Goal: Task Accomplishment & Management: Manage account settings

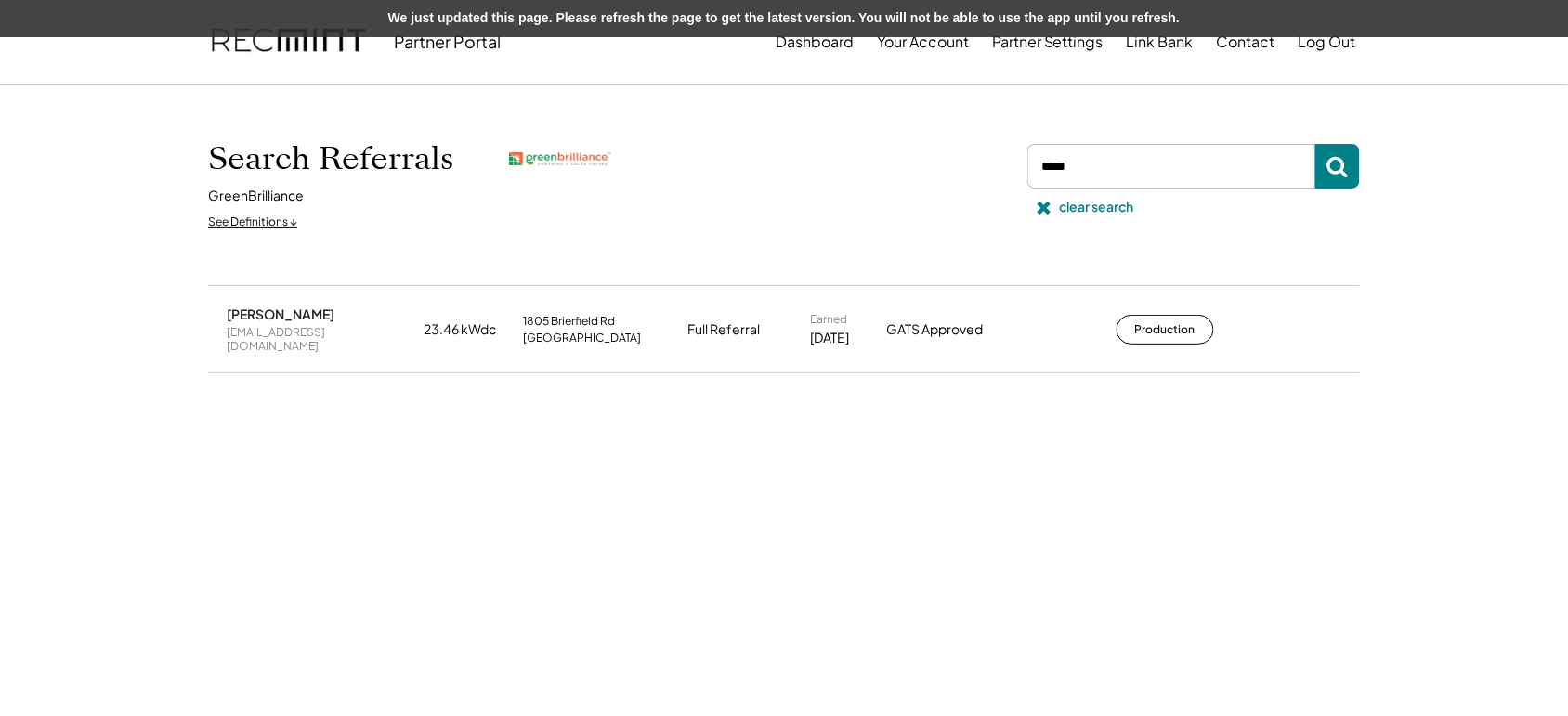
click at [1111, 141] on div "Search Referrals GreenBrilliance See Definitions ↓ clear search" at bounding box center [784, 185] width 1152 height 108
click at [1106, 175] on input "input" at bounding box center [1171, 166] width 288 height 45
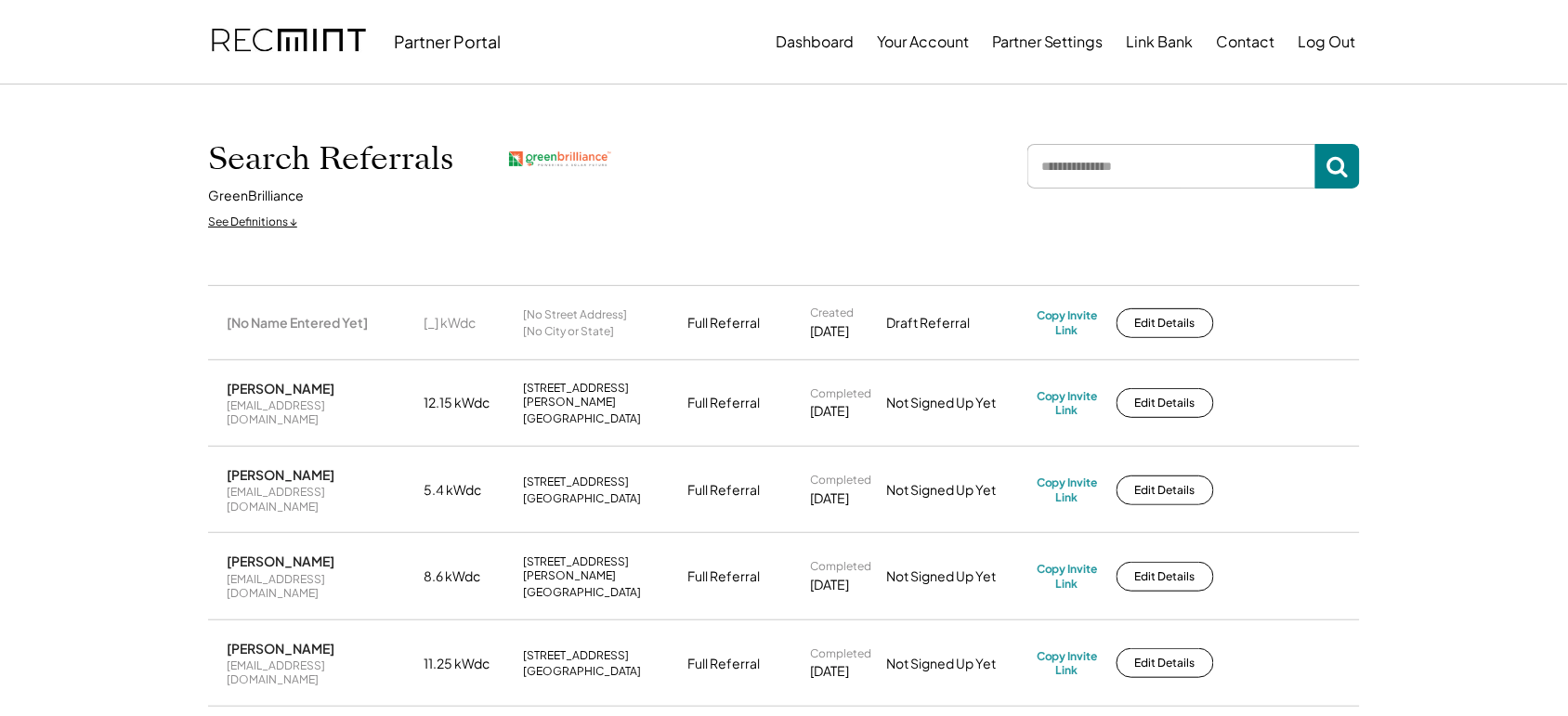
click at [1080, 165] on input "input" at bounding box center [1171, 166] width 288 height 45
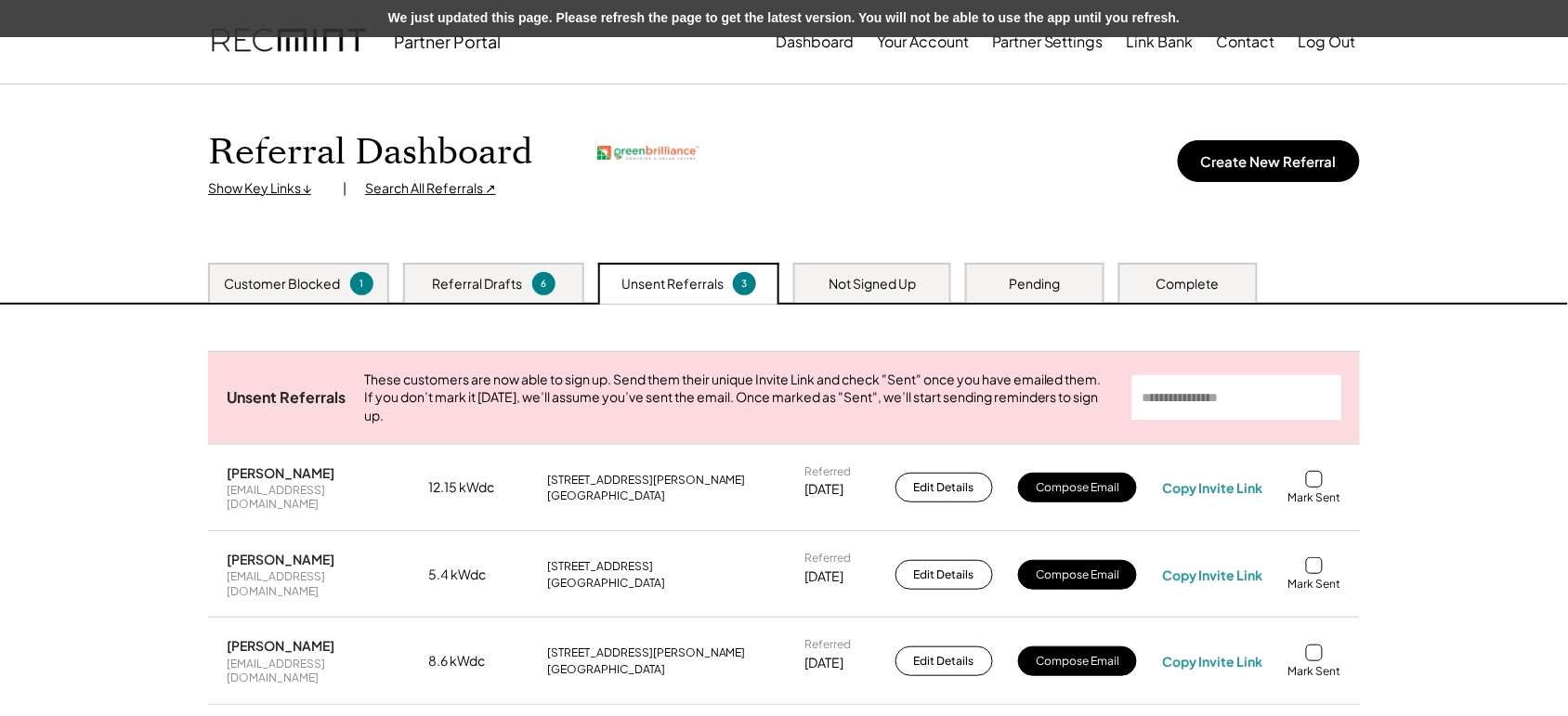
click at [1307, 488] on div at bounding box center [1314, 479] width 17 height 17
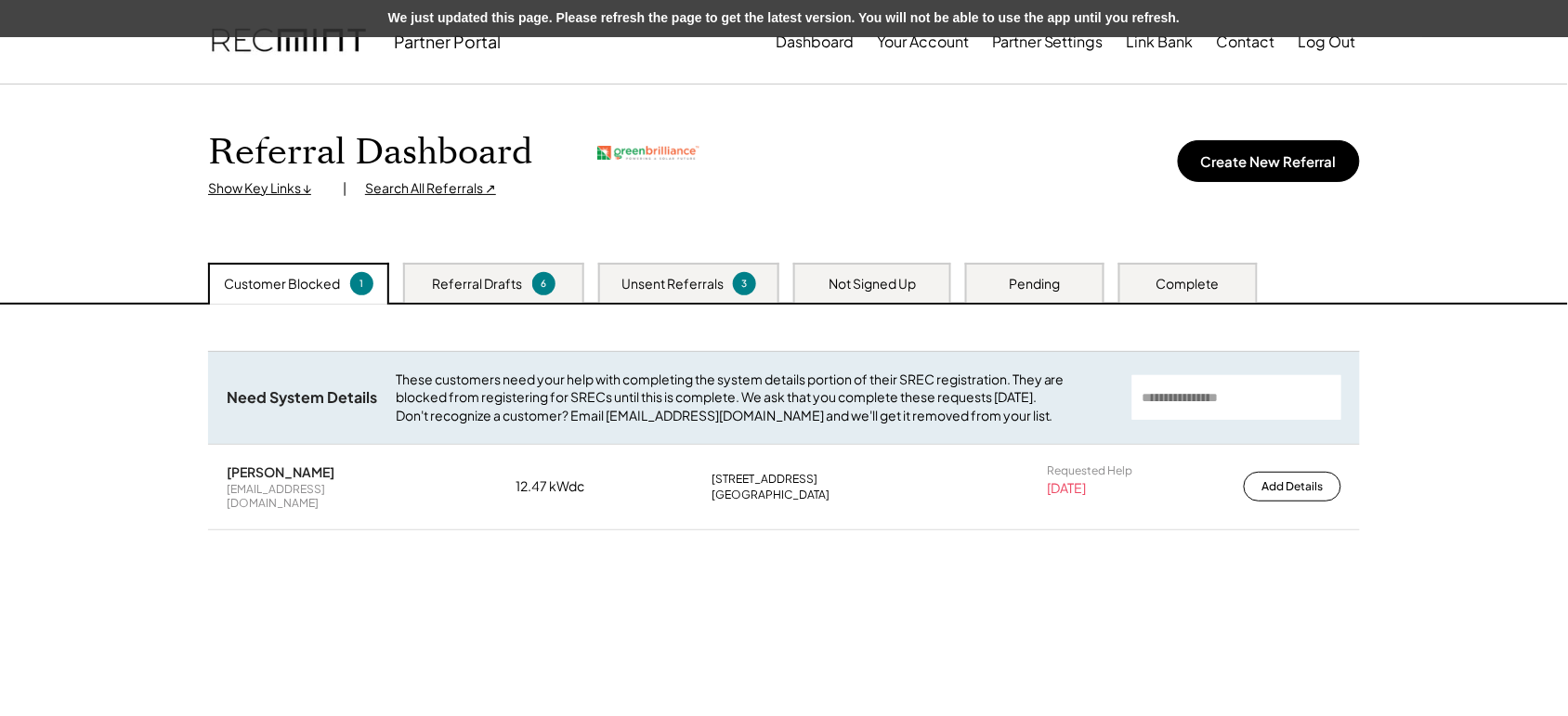
click at [678, 298] on div "Unsent Referrals 3" at bounding box center [688, 283] width 181 height 40
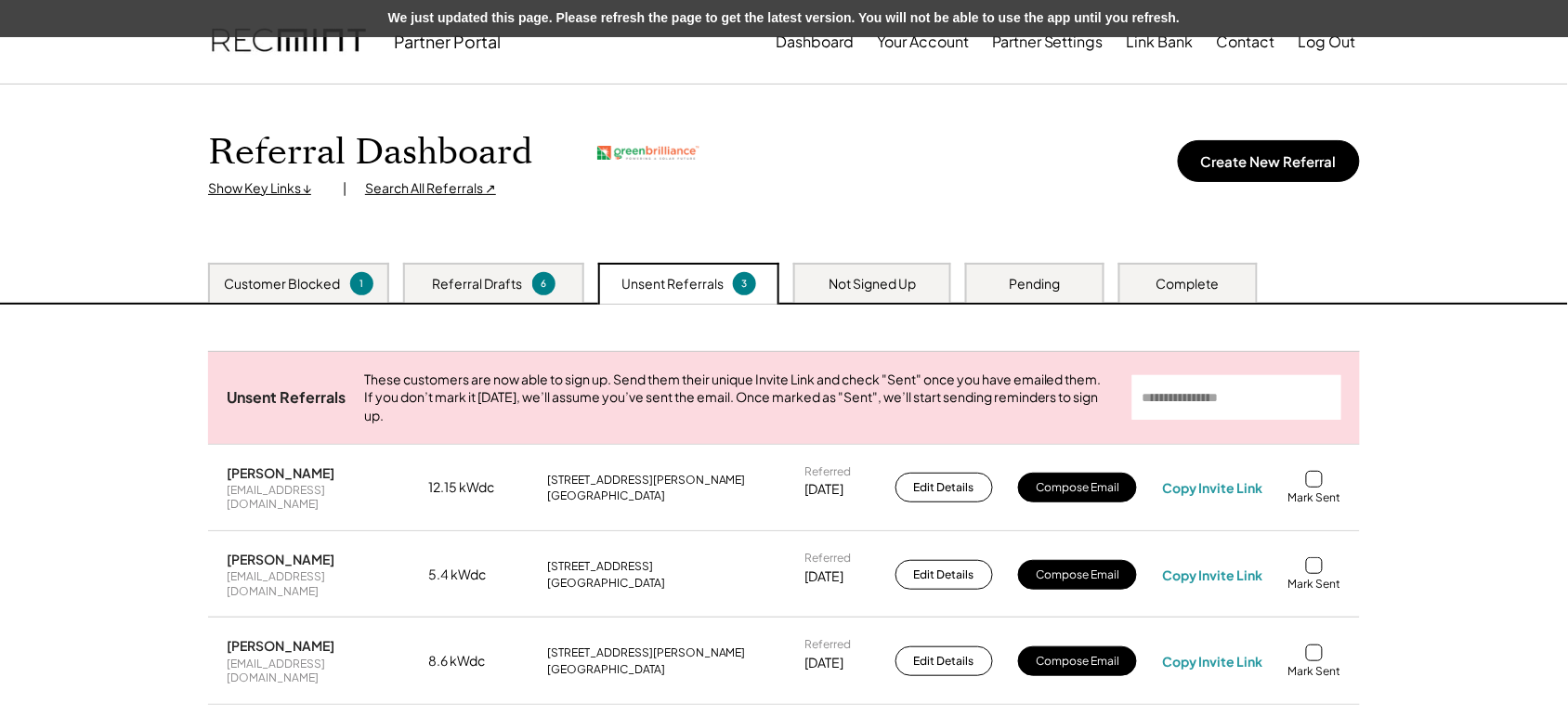
click at [1314, 488] on div at bounding box center [1314, 479] width 17 height 17
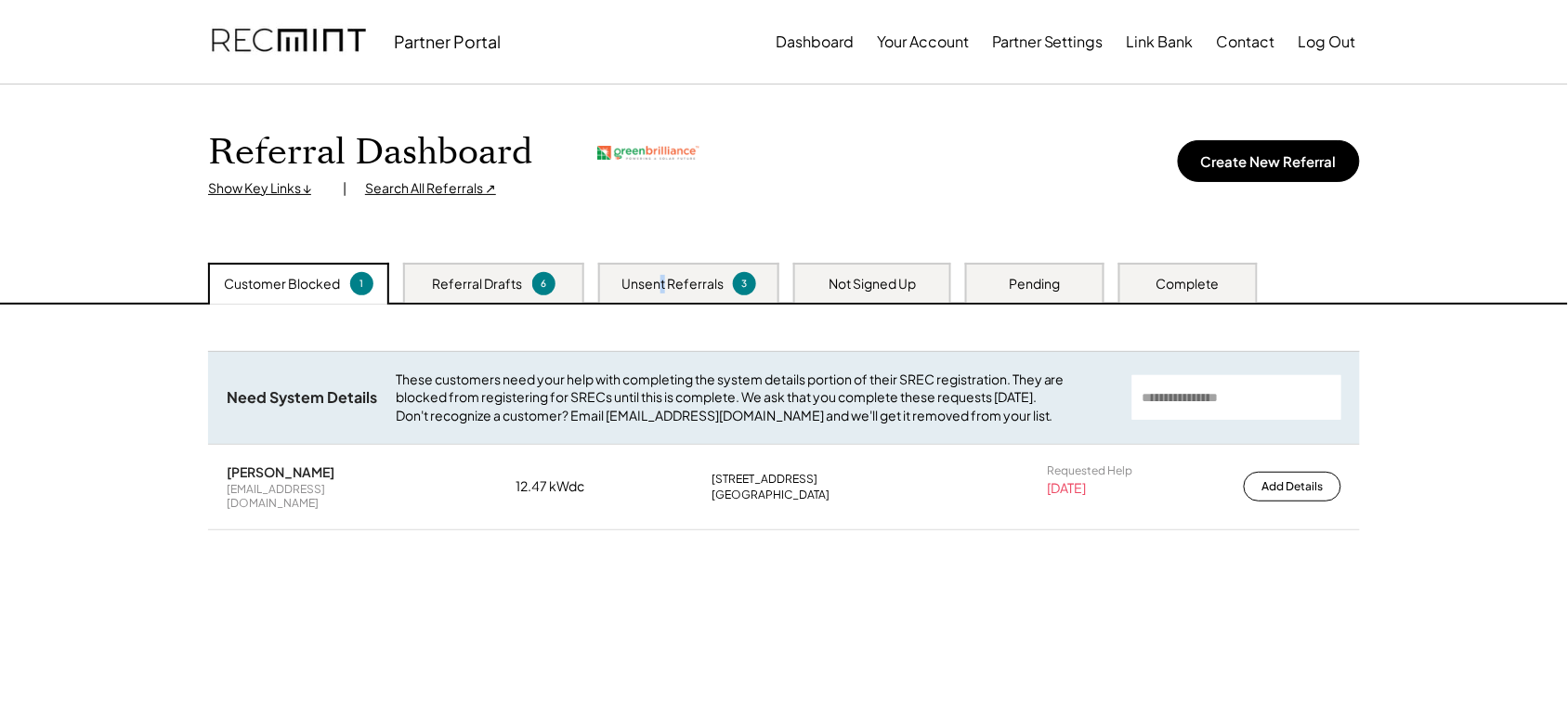
click at [661, 290] on div "Unsent Referrals" at bounding box center [673, 284] width 103 height 19
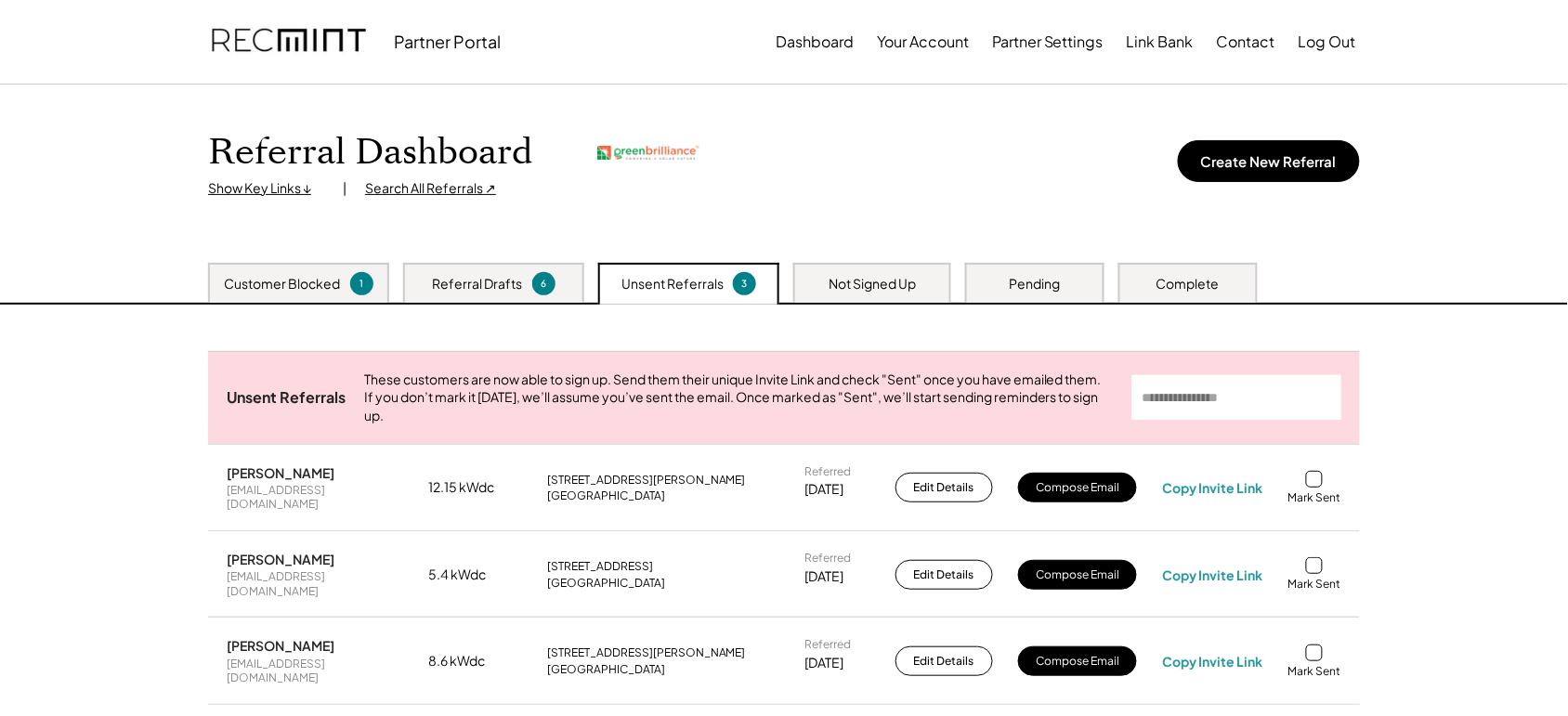
click at [1307, 488] on div at bounding box center [1314, 479] width 17 height 17
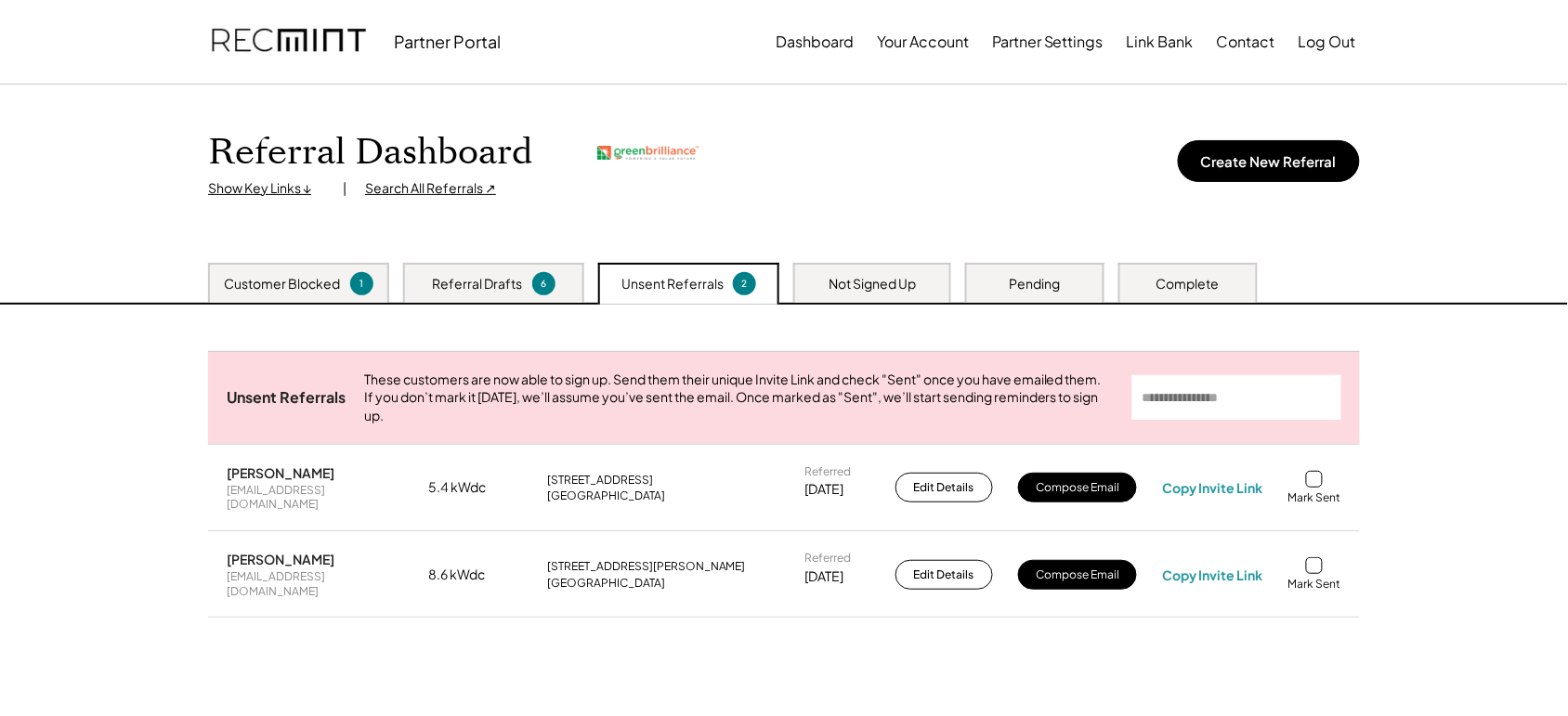
click at [1312, 488] on div at bounding box center [1314, 479] width 17 height 17
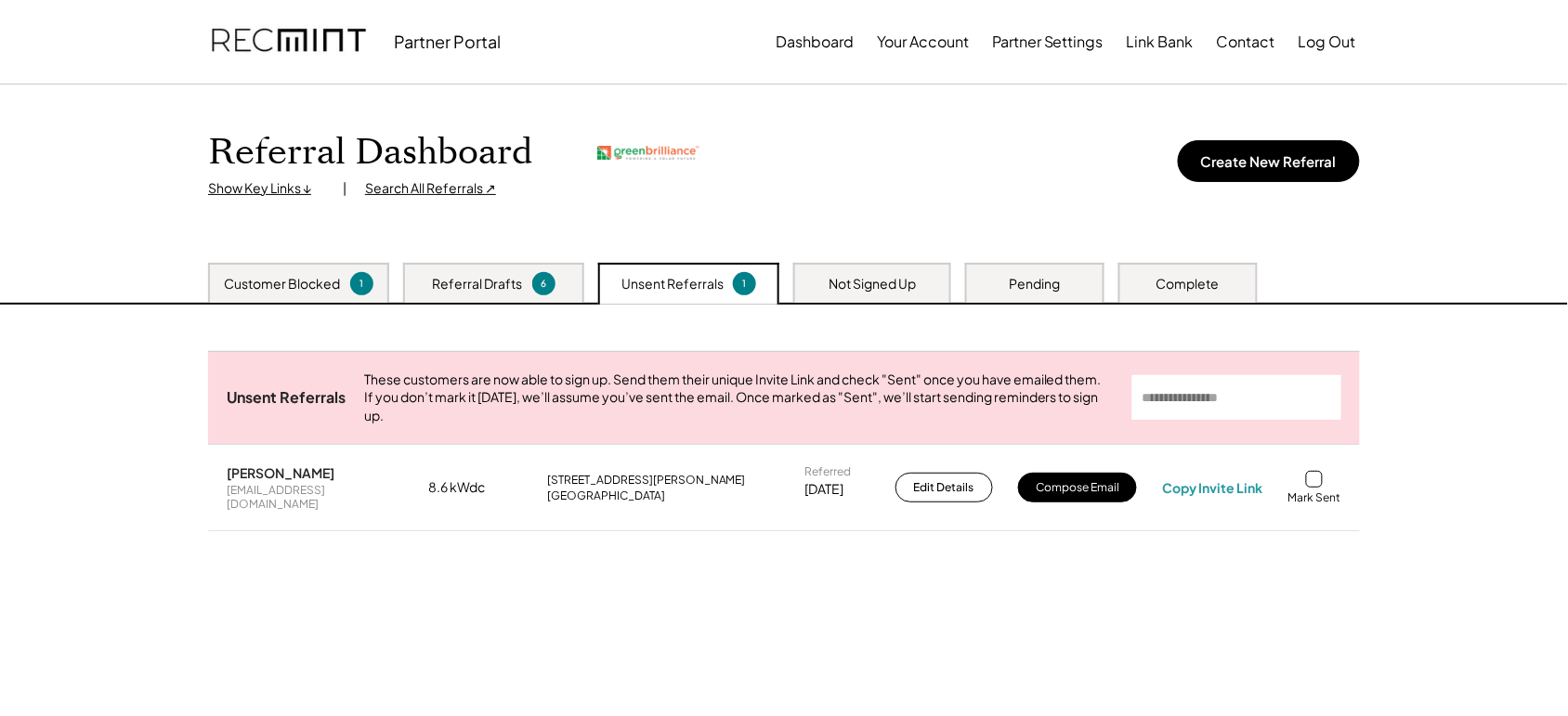
click at [1312, 488] on div at bounding box center [1314, 479] width 17 height 17
